Goal: Task Accomplishment & Management: Use online tool/utility

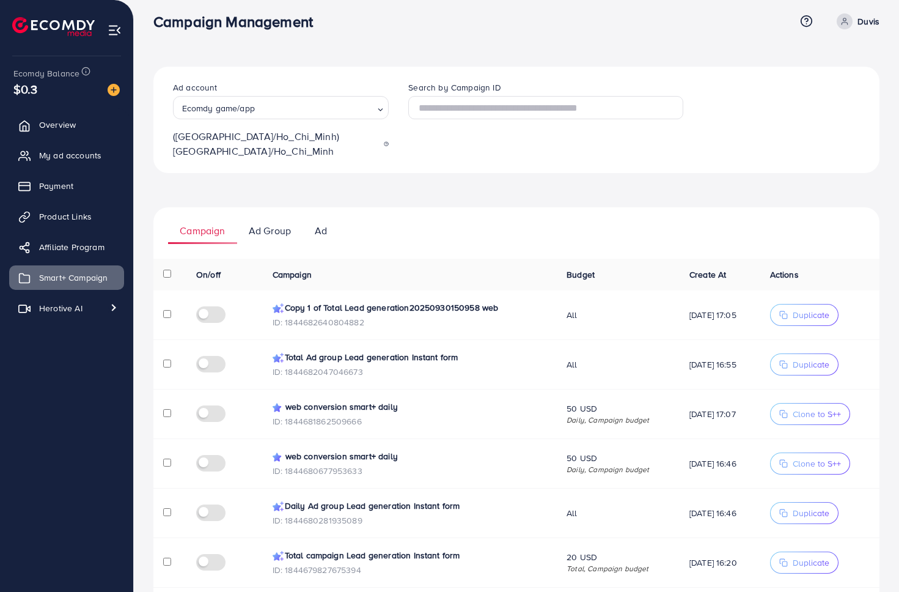
scroll to position [2, 0]
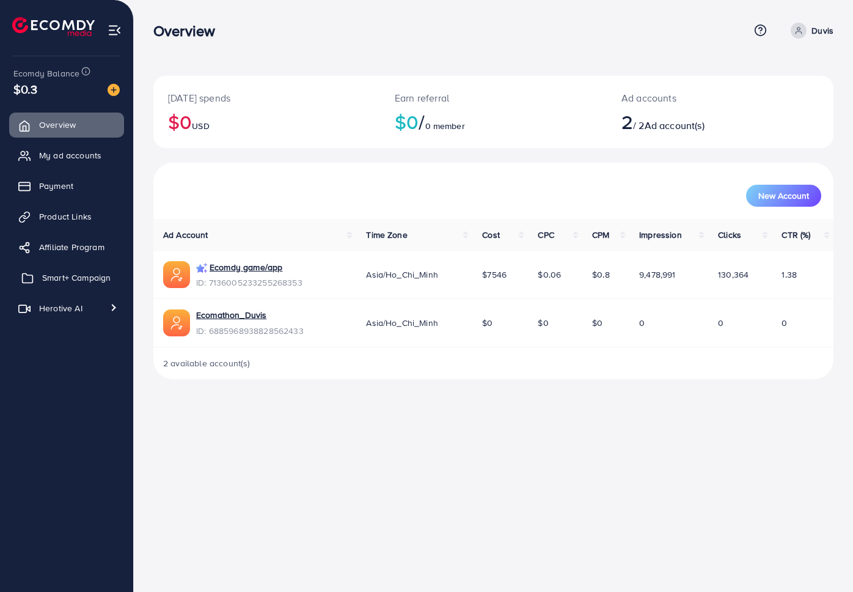
click at [79, 273] on span "Smart+ Campaign" at bounding box center [76, 277] width 68 height 12
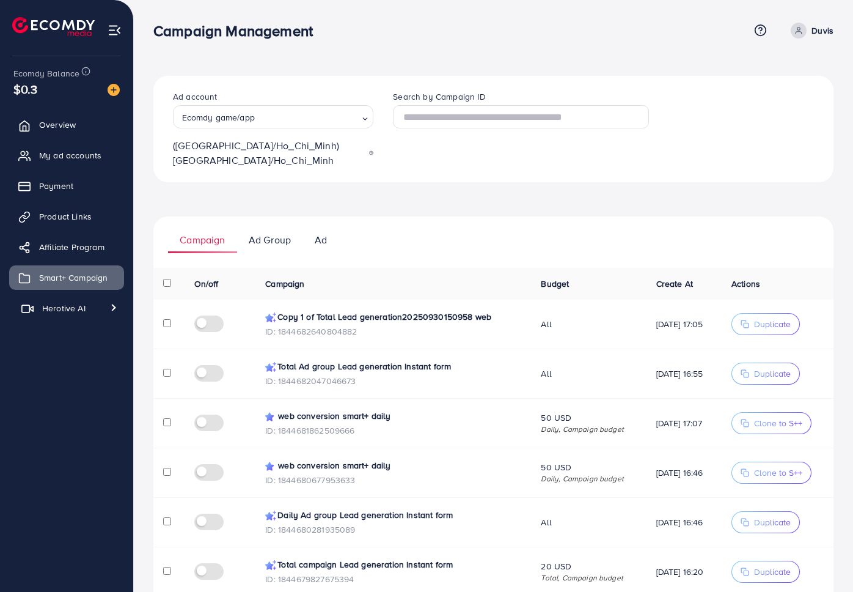
click at [83, 303] on span "Herotive AI" at bounding box center [63, 308] width 43 height 12
click at [78, 357] on span "Video library" at bounding box center [58, 361] width 68 height 12
select select "**"
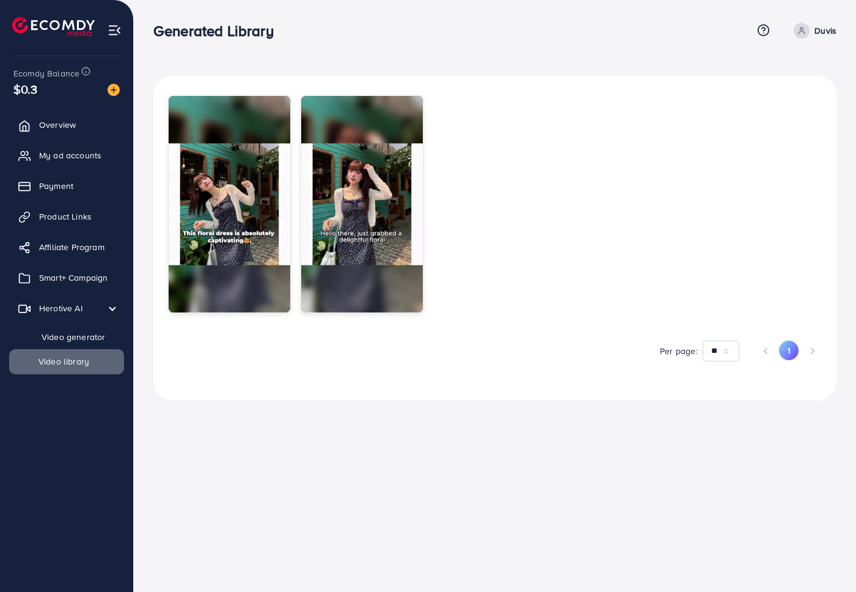
click at [102, 332] on span "Video generator" at bounding box center [64, 337] width 81 height 12
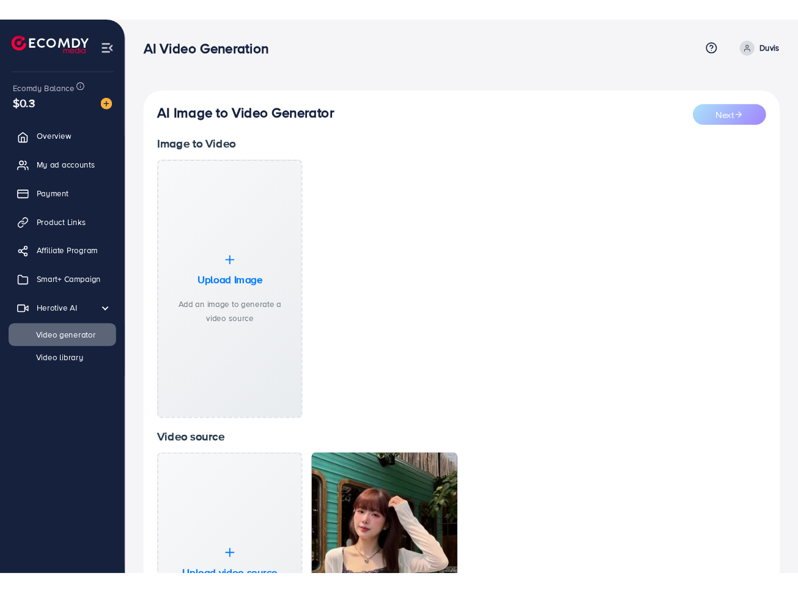
scroll to position [109, 0]
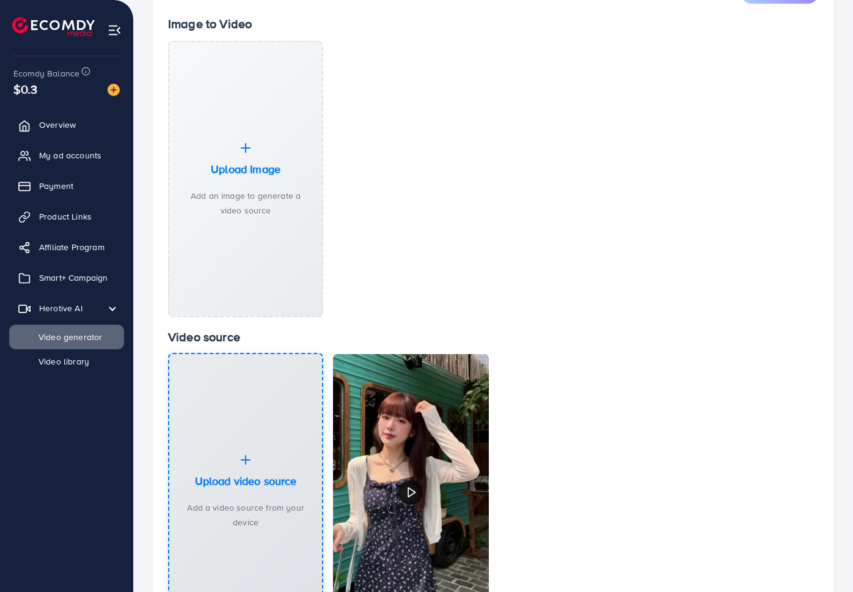
click at [233, 474] on h3 "Upload video source" at bounding box center [246, 480] width 102 height 13
click at [227, 474] on h3 "Upload video source" at bounding box center [246, 480] width 102 height 13
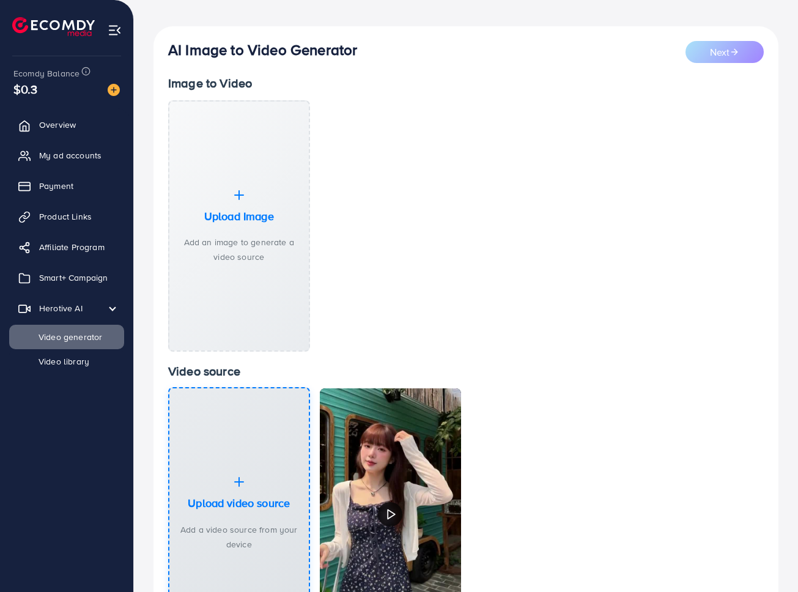
scroll to position [177, 0]
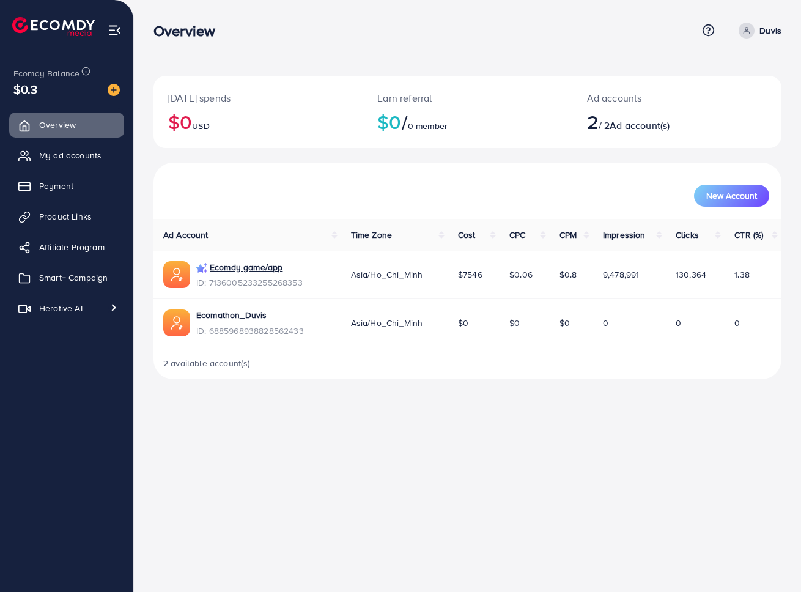
click at [317, 178] on div "New Account" at bounding box center [467, 191] width 623 height 32
click at [76, 281] on span "Smart+ Campaign" at bounding box center [76, 277] width 68 height 12
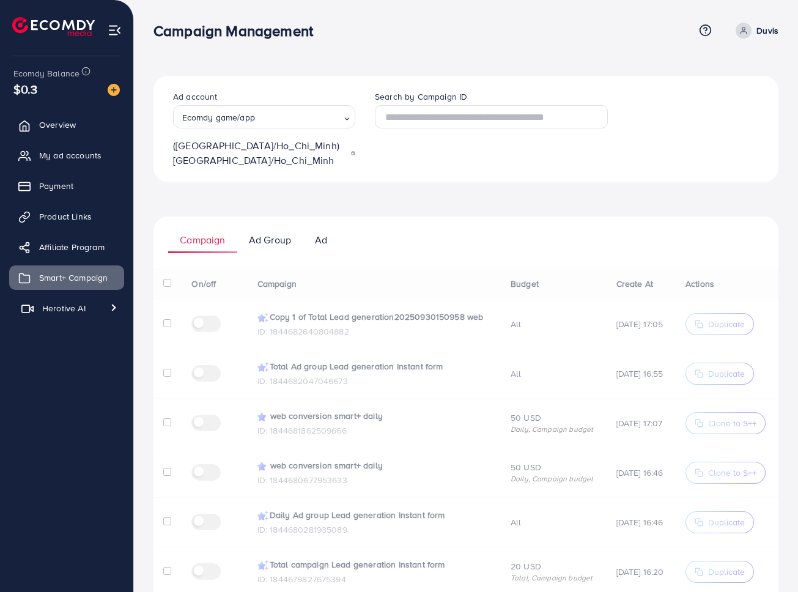
click at [56, 314] on link "Herotive AI" at bounding box center [66, 308] width 115 height 24
click at [85, 339] on span "Video generator" at bounding box center [64, 337] width 81 height 12
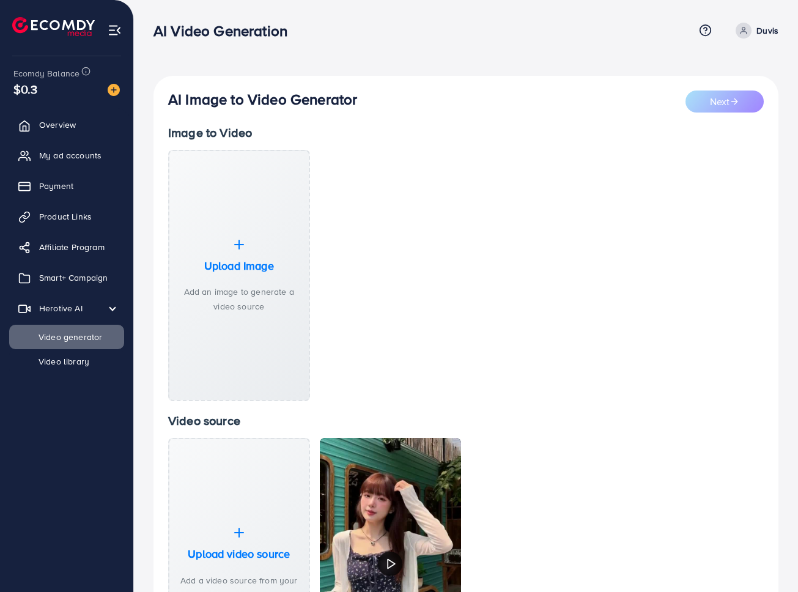
scroll to position [177, 0]
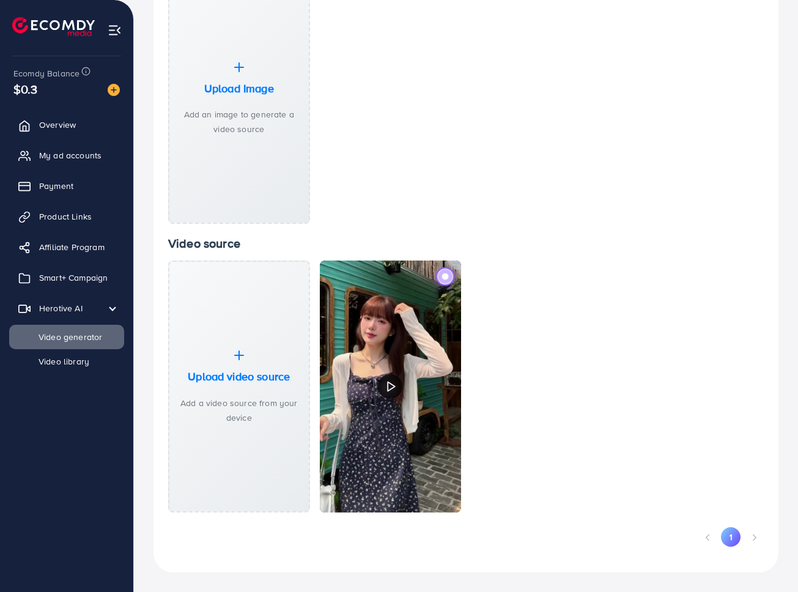
click at [444, 280] on label at bounding box center [445, 276] width 18 height 18
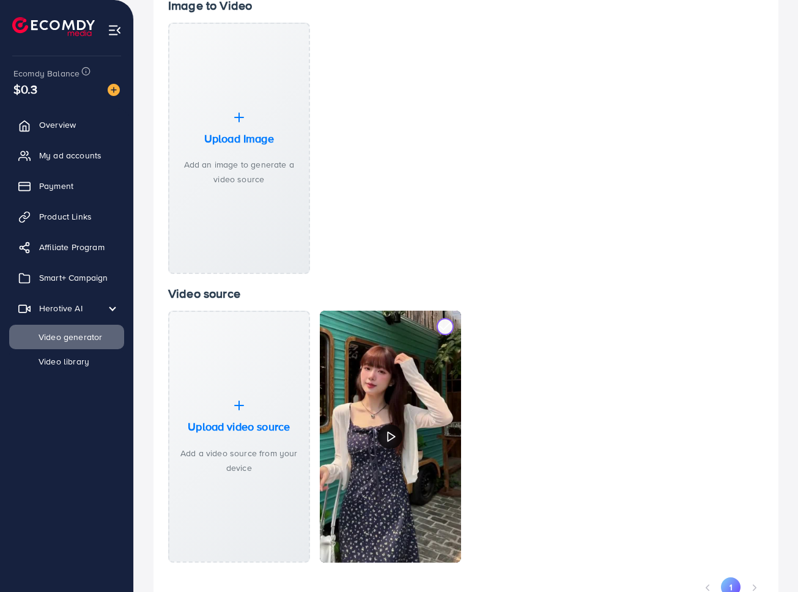
scroll to position [0, 0]
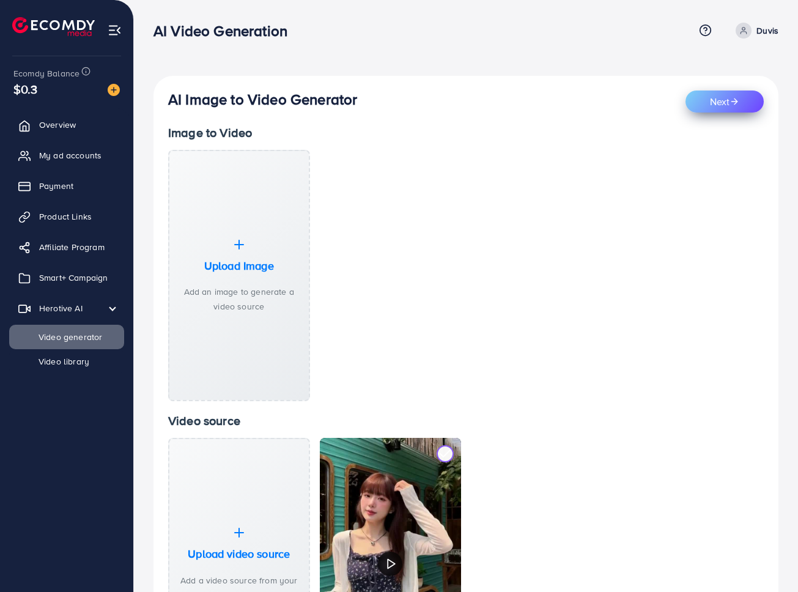
click at [734, 102] on icon "submit" at bounding box center [734, 102] width 10 height 10
select select "***"
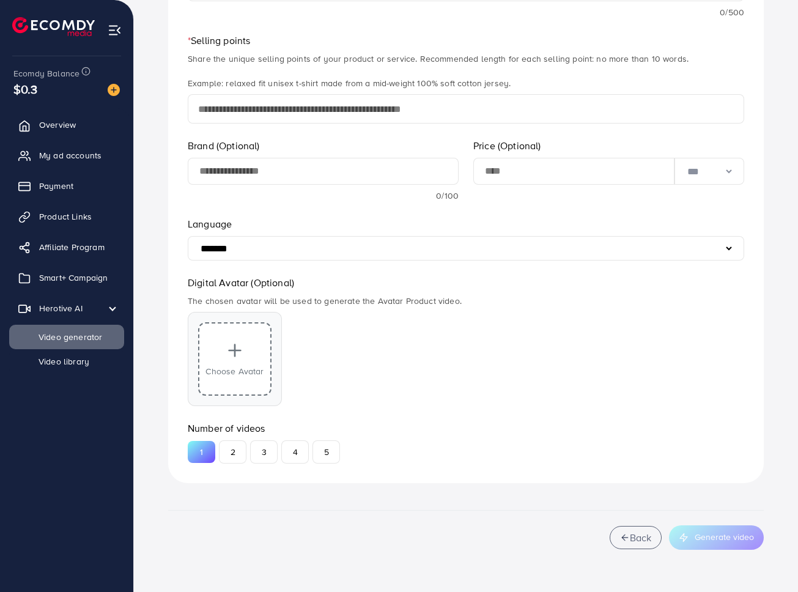
scroll to position [543, 0]
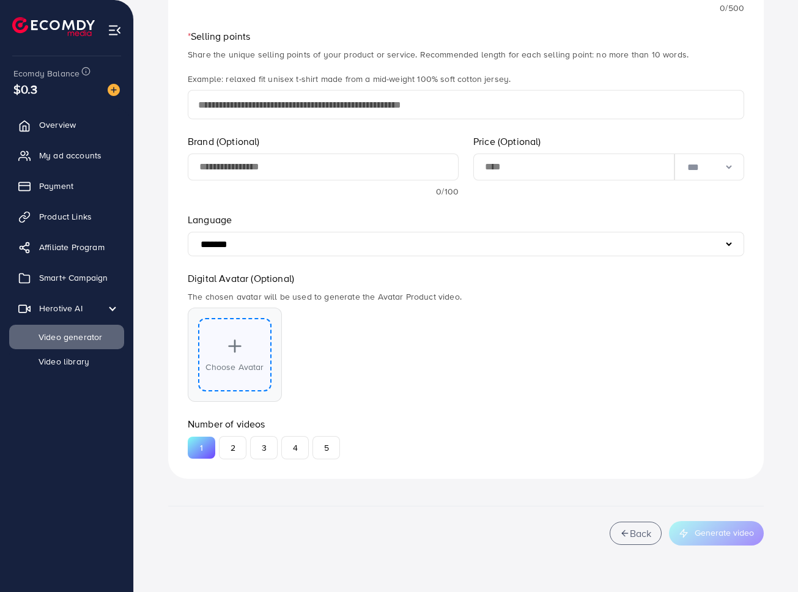
click at [248, 364] on span "Choose Avatar" at bounding box center [234, 367] width 58 height 12
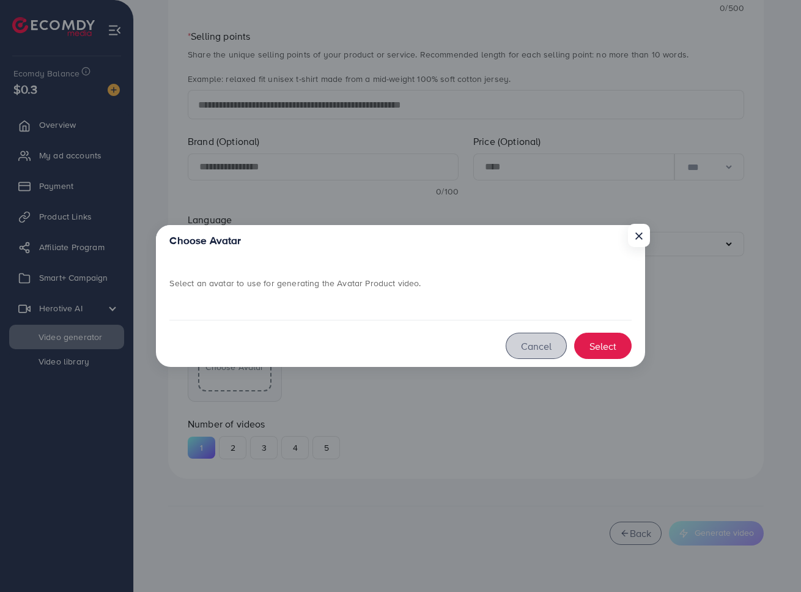
click at [540, 350] on button "Cancel" at bounding box center [536, 346] width 61 height 26
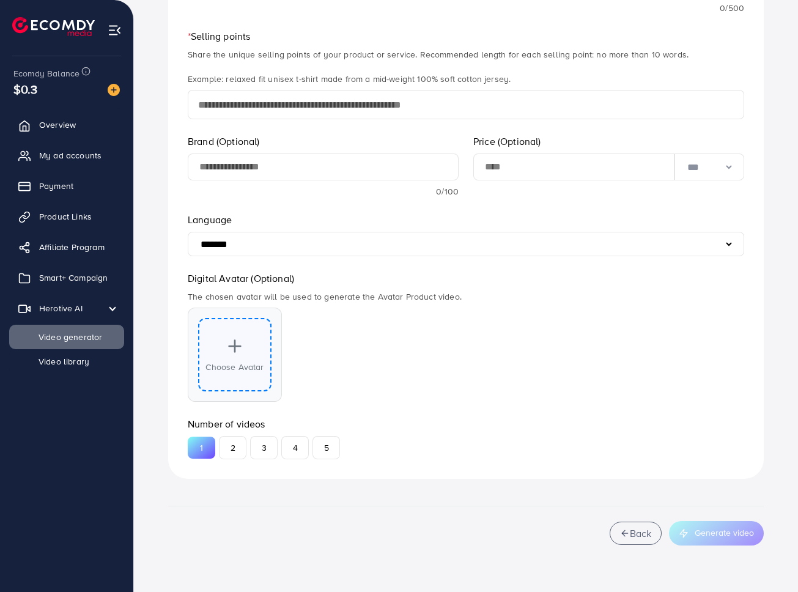
click at [228, 383] on div "Choose Avatar" at bounding box center [234, 354] width 73 height 73
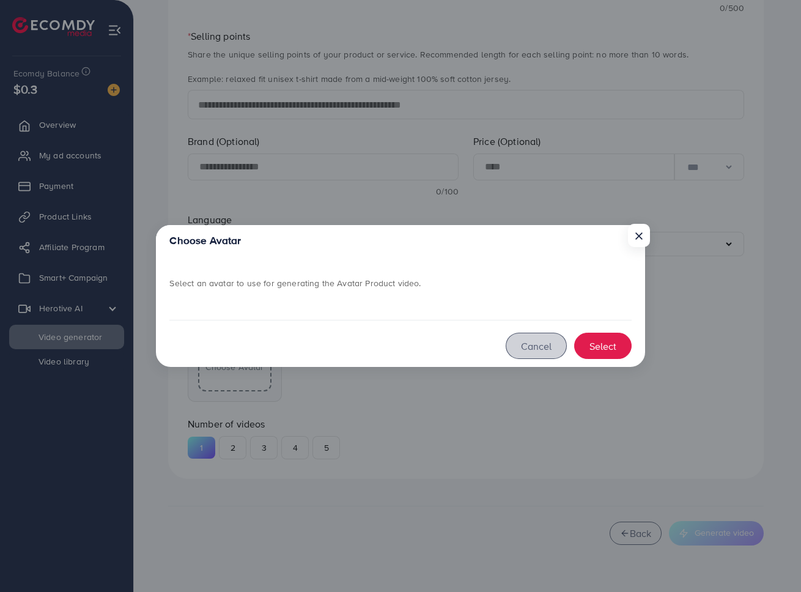
click at [535, 343] on button "Cancel" at bounding box center [536, 346] width 61 height 26
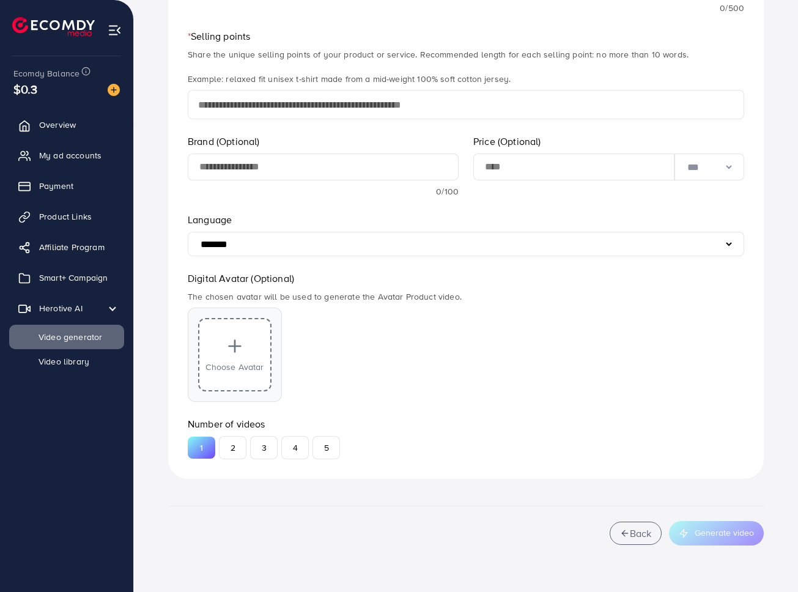
click at [613, 367] on div "Choose Avatar" at bounding box center [466, 354] width 556 height 94
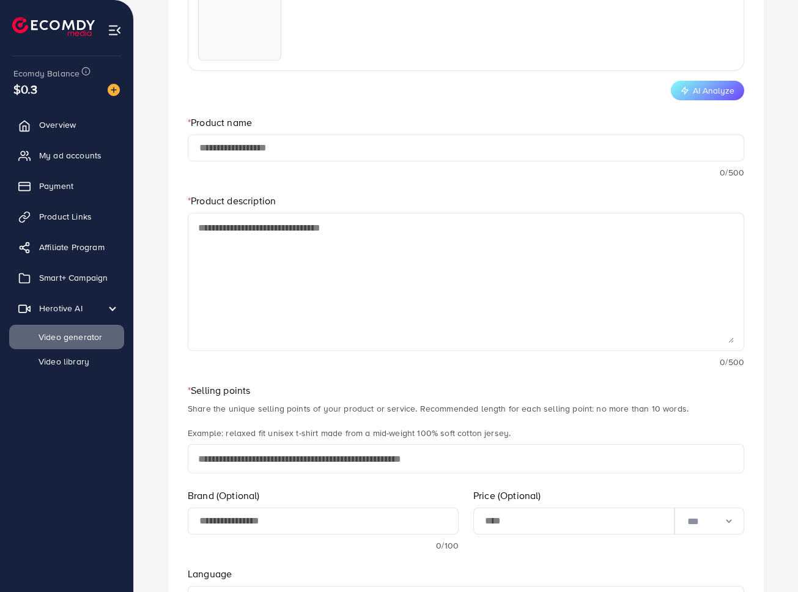
scroll to position [0, 0]
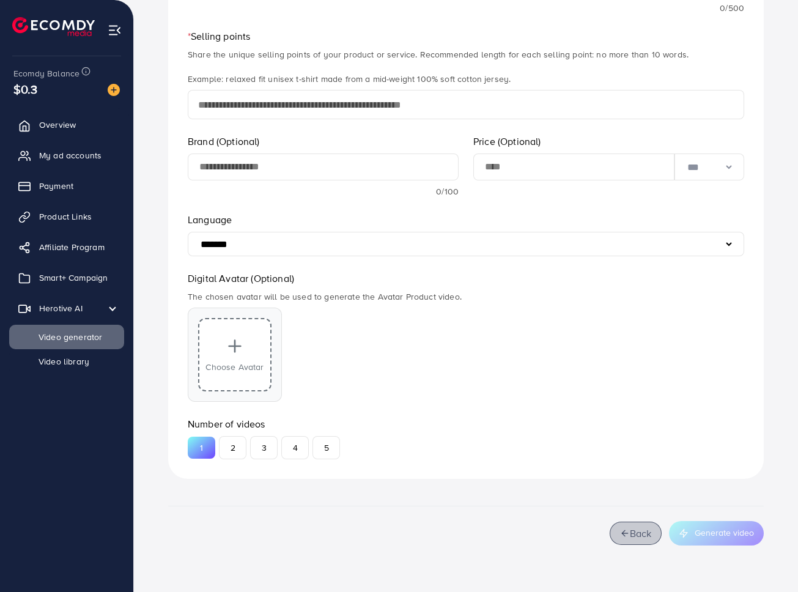
click at [640, 526] on button "Back" at bounding box center [635, 532] width 52 height 23
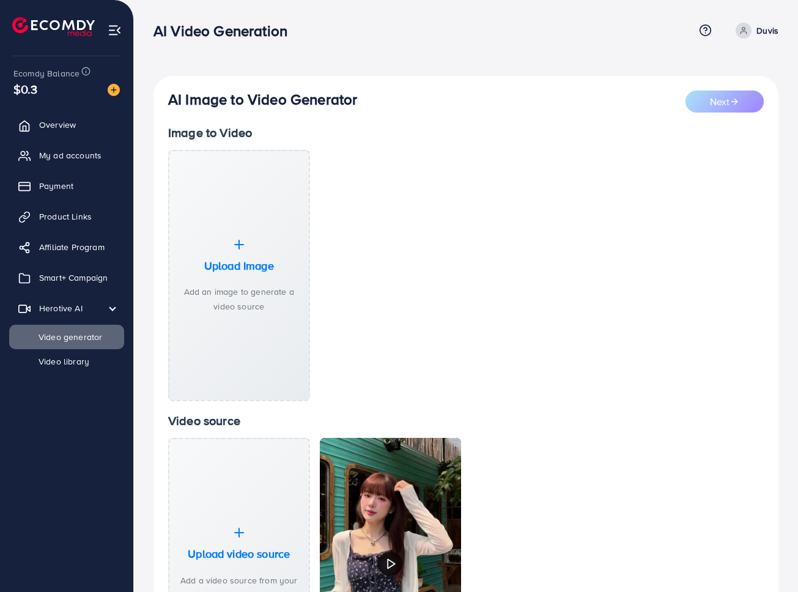
click at [551, 210] on div "Upload Image Add an image to generate a video source" at bounding box center [465, 276] width 595 height 252
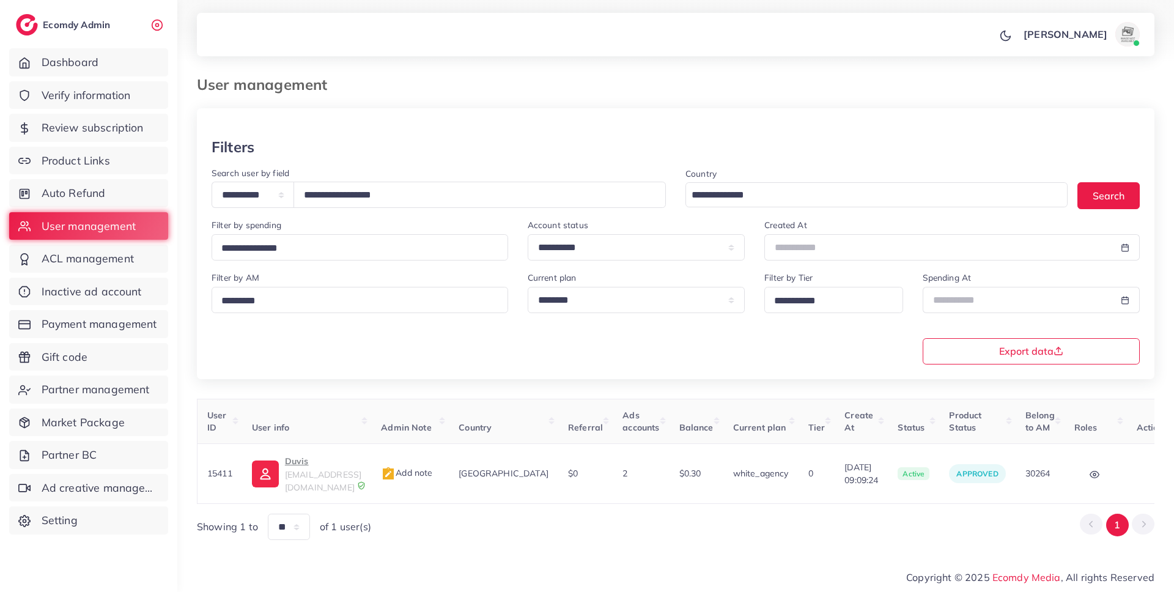
select select "*****"
drag, startPoint x: 469, startPoint y: 470, endPoint x: 500, endPoint y: 469, distance: 31.2
click at [500, 470] on span "Vietnam" at bounding box center [503, 473] width 90 height 11
copy span "Vietnam"
click at [561, 125] on div at bounding box center [675, 123] width 957 height 30
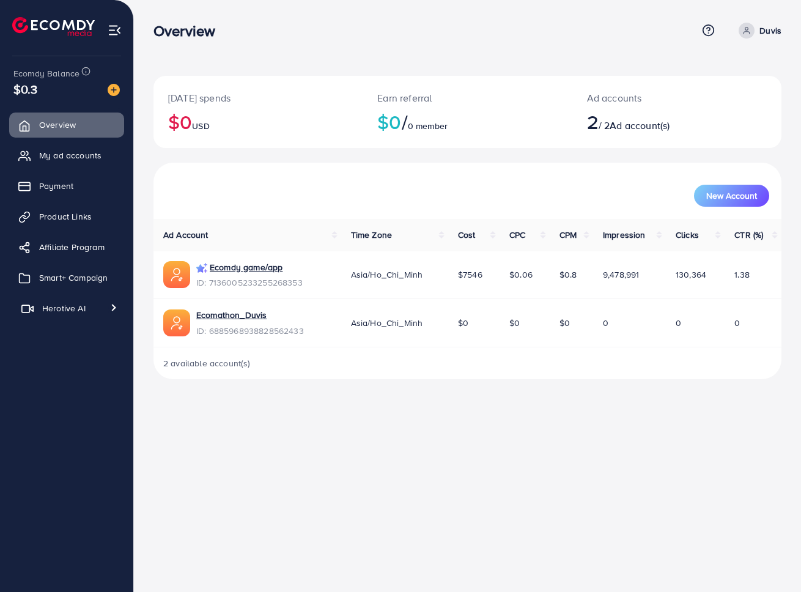
click at [76, 314] on link "Herotive AI" at bounding box center [66, 308] width 115 height 24
click at [70, 347] on link "Video generator" at bounding box center [66, 337] width 115 height 24
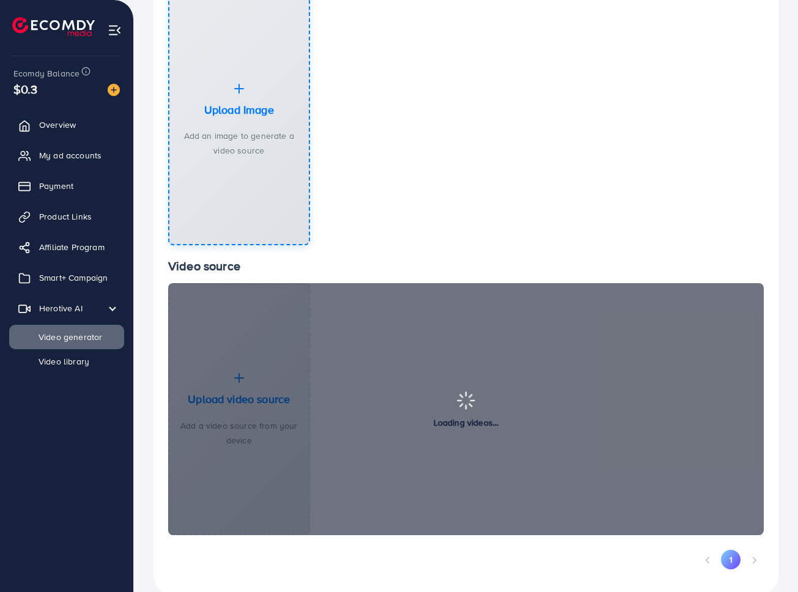
scroll to position [177, 0]
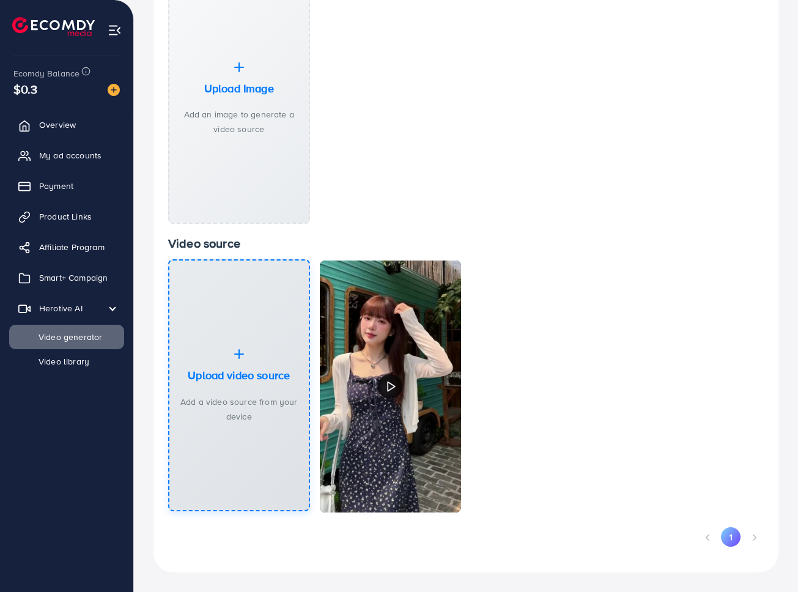
click at [255, 377] on h3 "Upload video source" at bounding box center [239, 375] width 102 height 13
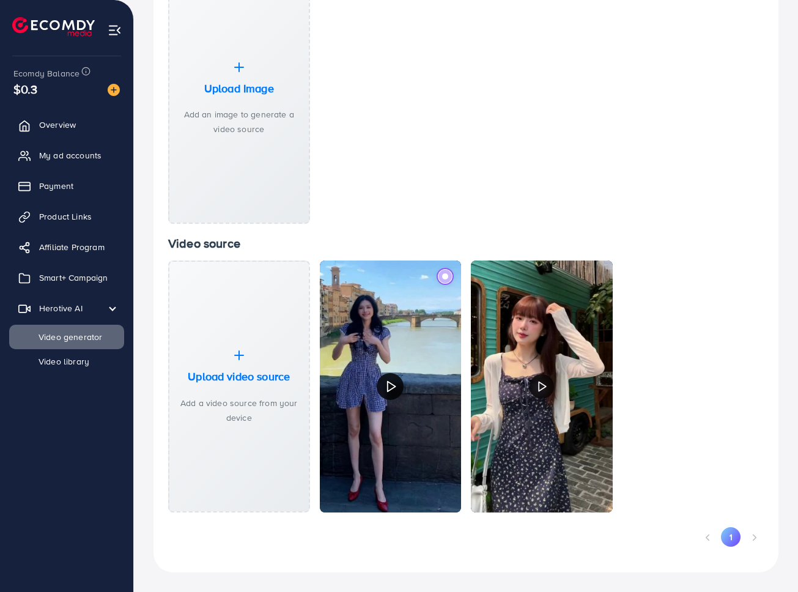
click at [395, 381] on icon at bounding box center [390, 386] width 13 height 21
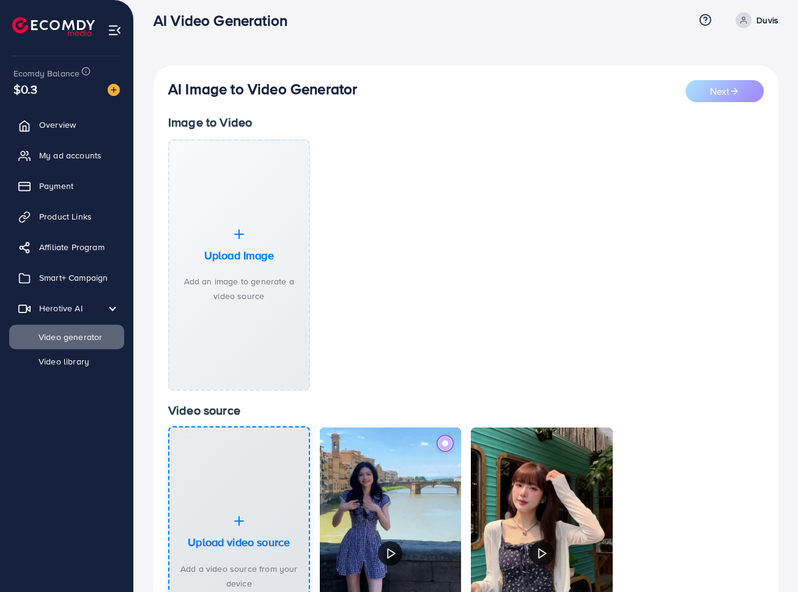
scroll to position [0, 0]
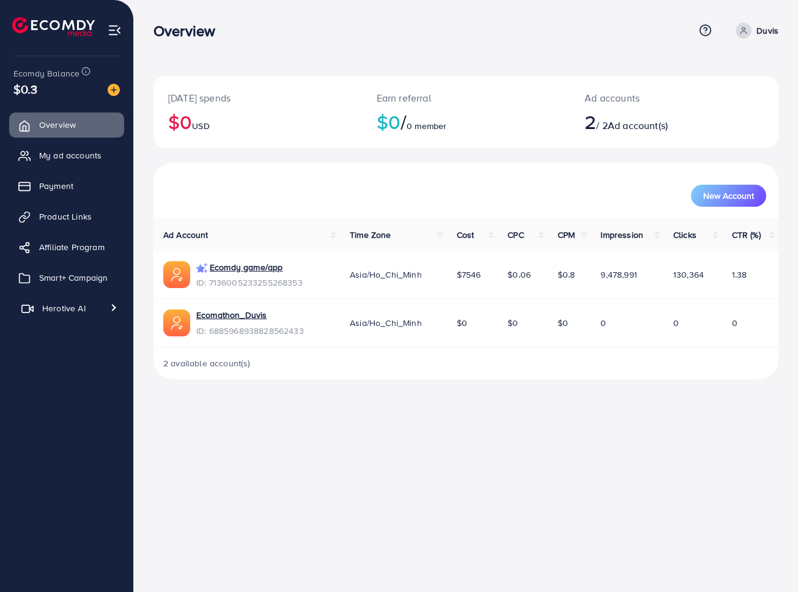
click at [39, 311] on link "Herotive AI" at bounding box center [66, 308] width 115 height 24
click at [67, 340] on span "Video generator" at bounding box center [64, 337] width 81 height 12
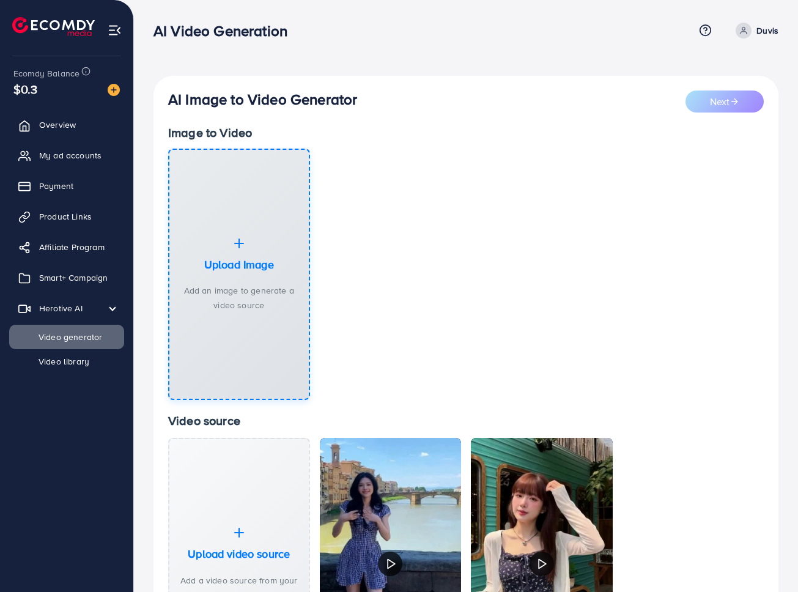
click at [227, 244] on div "Upload Image Add an image to generate a video source" at bounding box center [239, 274] width 120 height 77
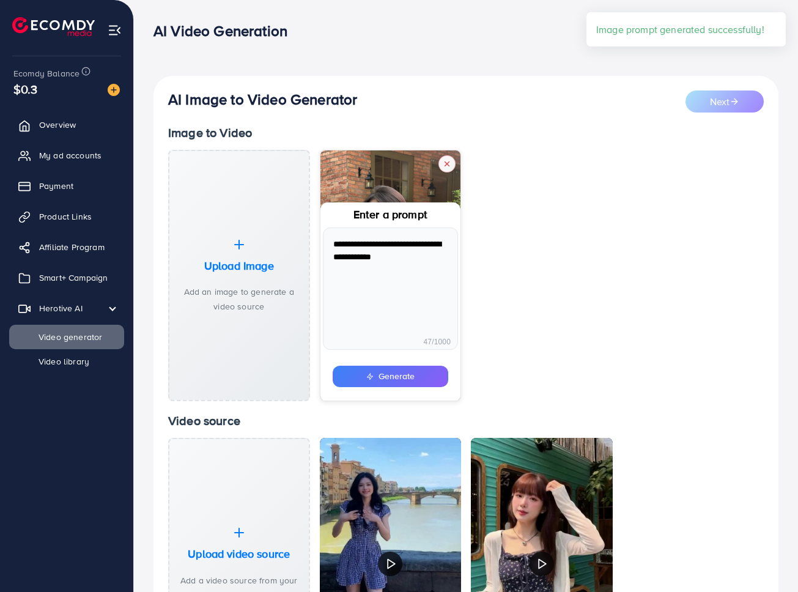
click at [412, 374] on button "Generate" at bounding box center [391, 376] width 116 height 21
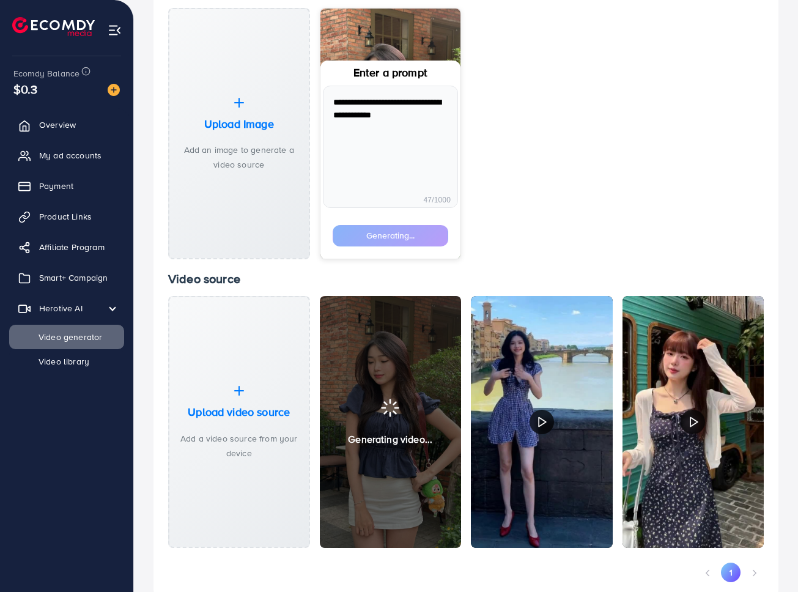
scroll to position [141, 0]
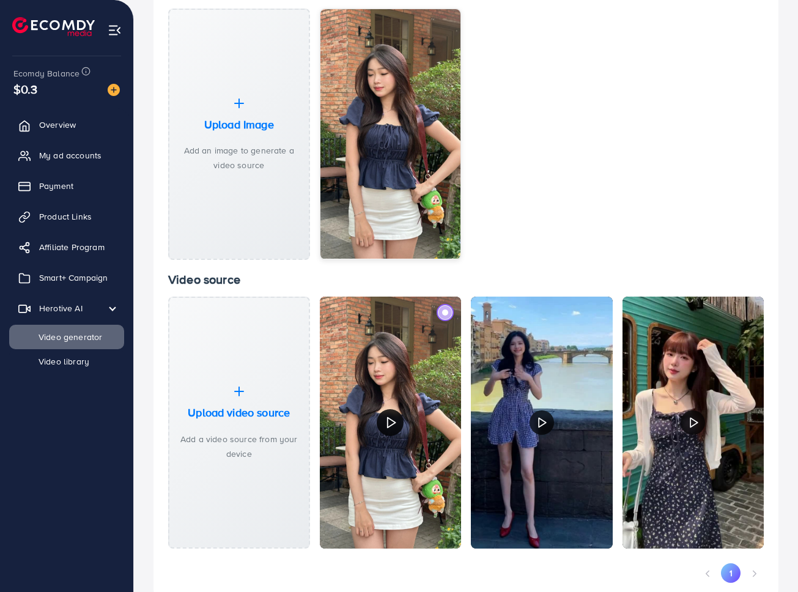
click at [397, 427] on icon at bounding box center [390, 422] width 13 height 21
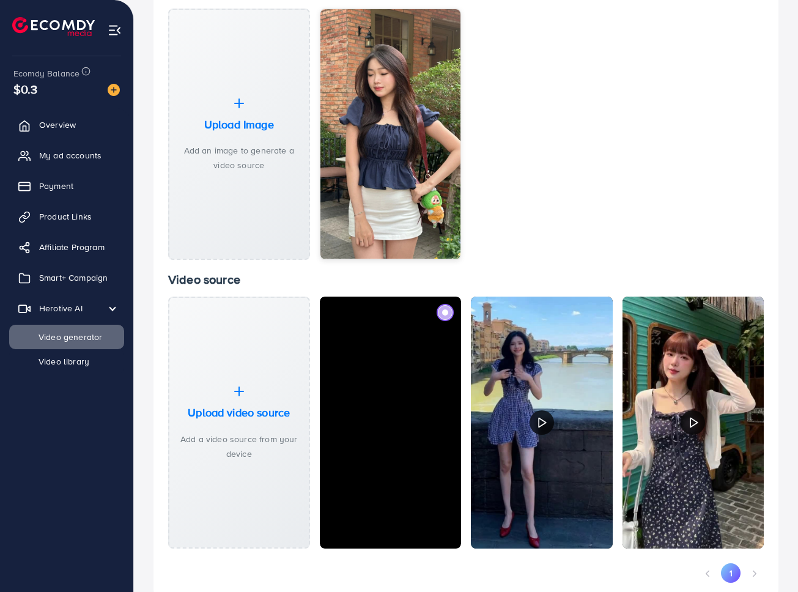
click at [395, 425] on video "Your browser does not support the video tag." at bounding box center [391, 422] width 142 height 252
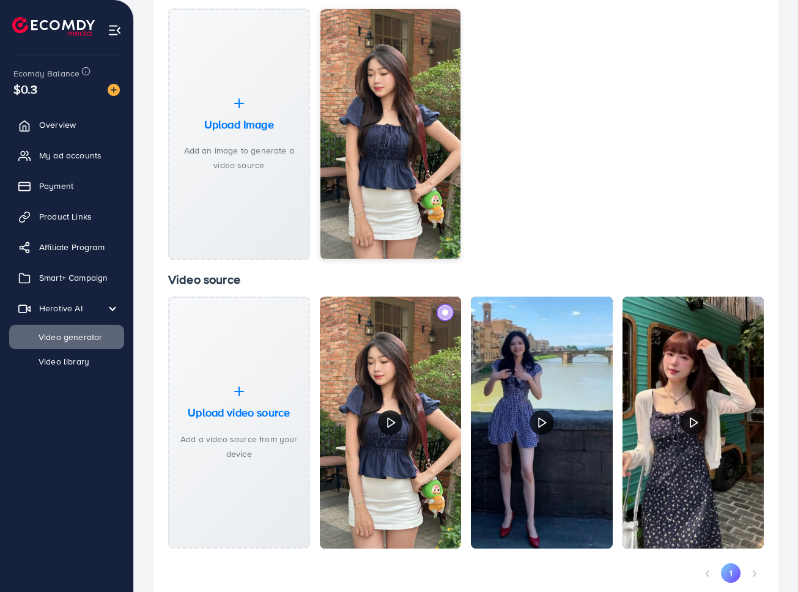
click at [395, 425] on icon at bounding box center [391, 423] width 12 height 20
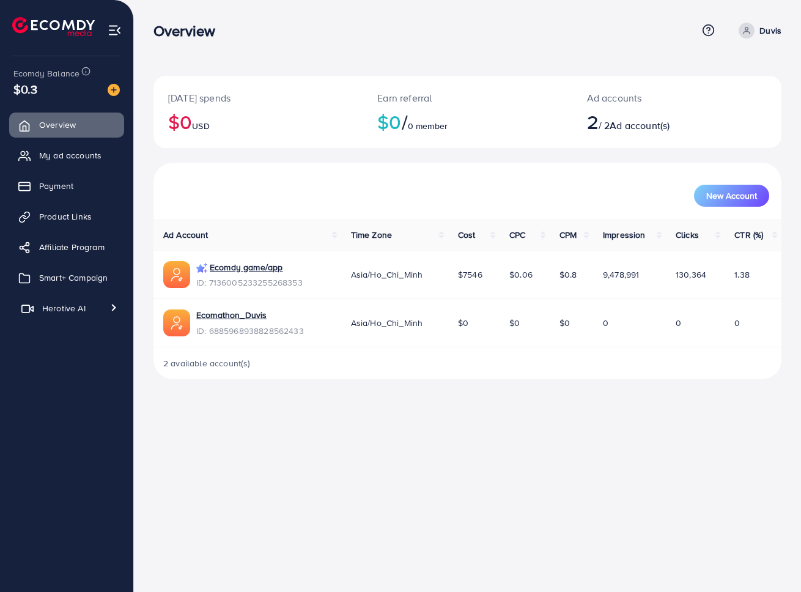
click at [64, 303] on span "Herotive AI" at bounding box center [63, 308] width 43 height 12
click at [72, 346] on link "Video generator" at bounding box center [66, 337] width 115 height 24
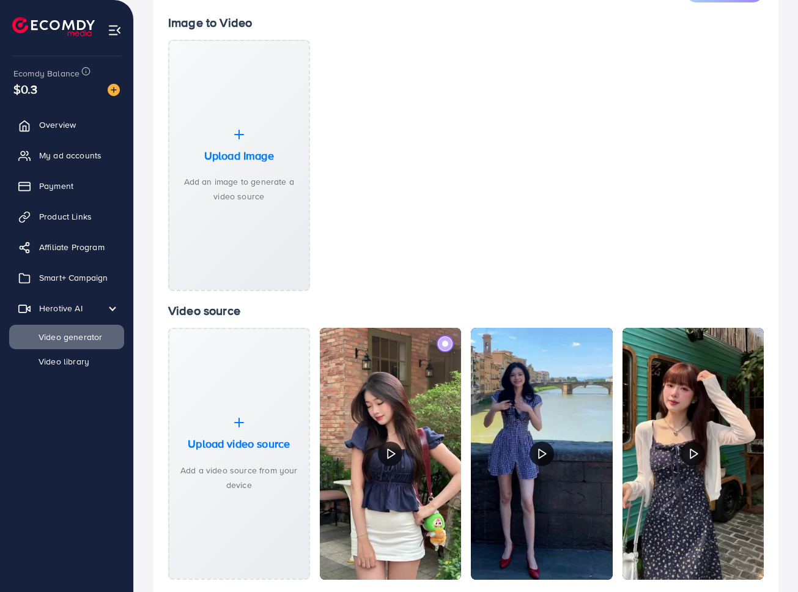
scroll to position [177, 0]
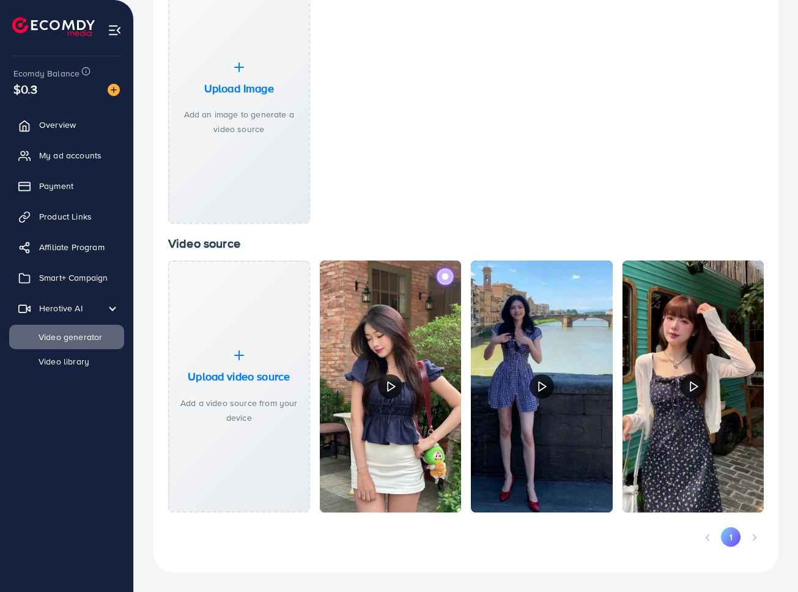
click at [438, 282] on label at bounding box center [445, 276] width 18 height 18
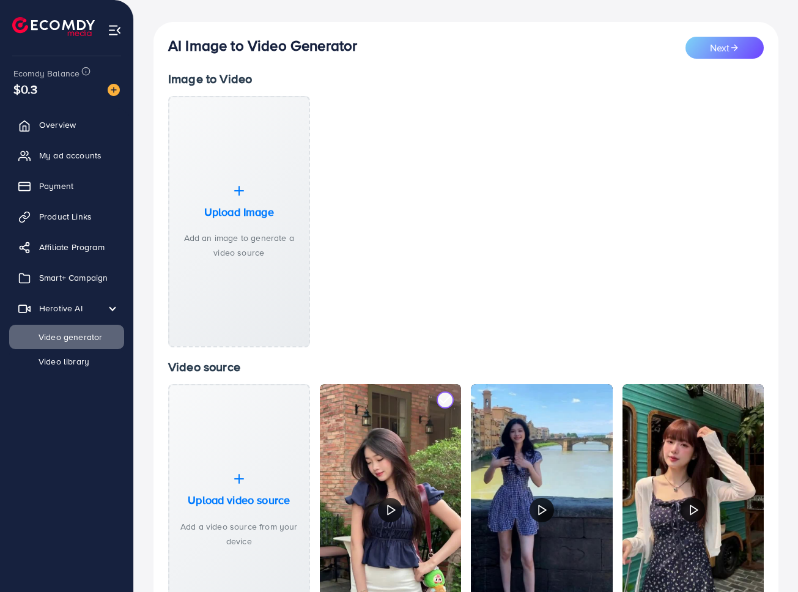
scroll to position [0, 0]
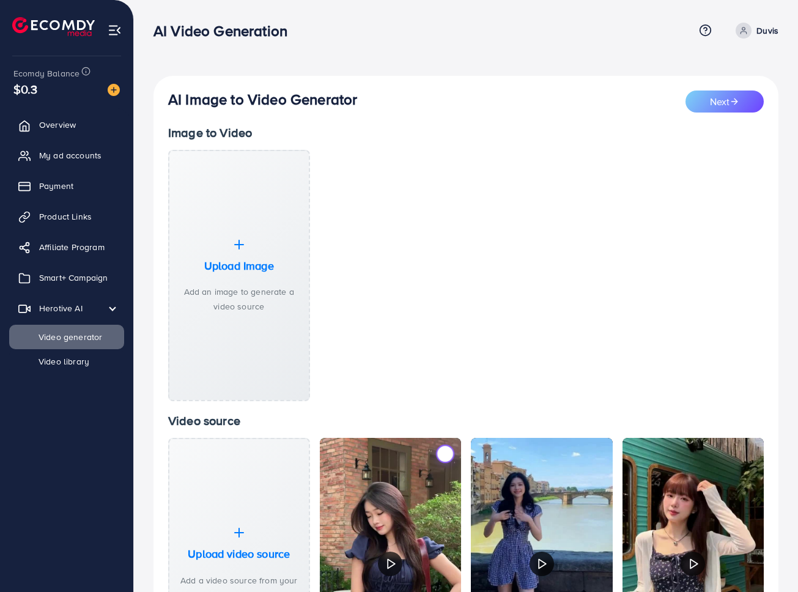
click at [441, 452] on icon at bounding box center [445, 454] width 16 height 16
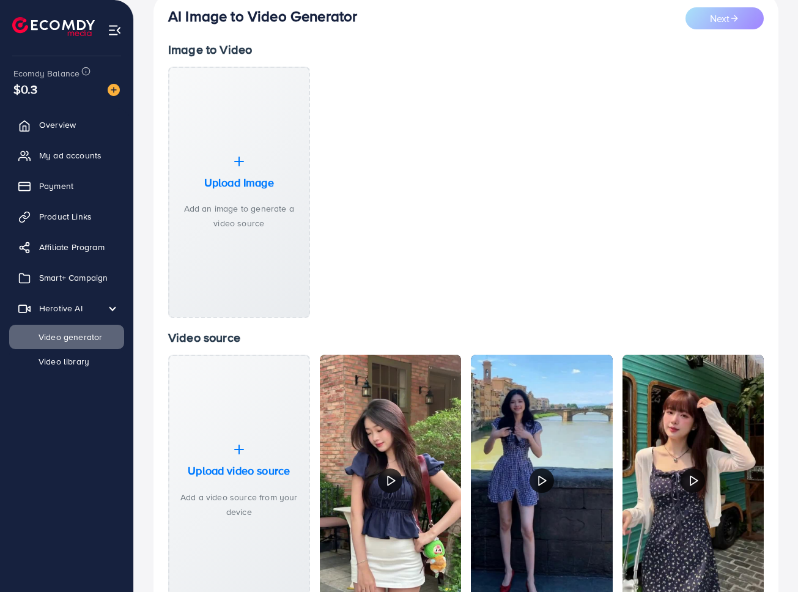
scroll to position [177, 0]
